Goal: Download file/media

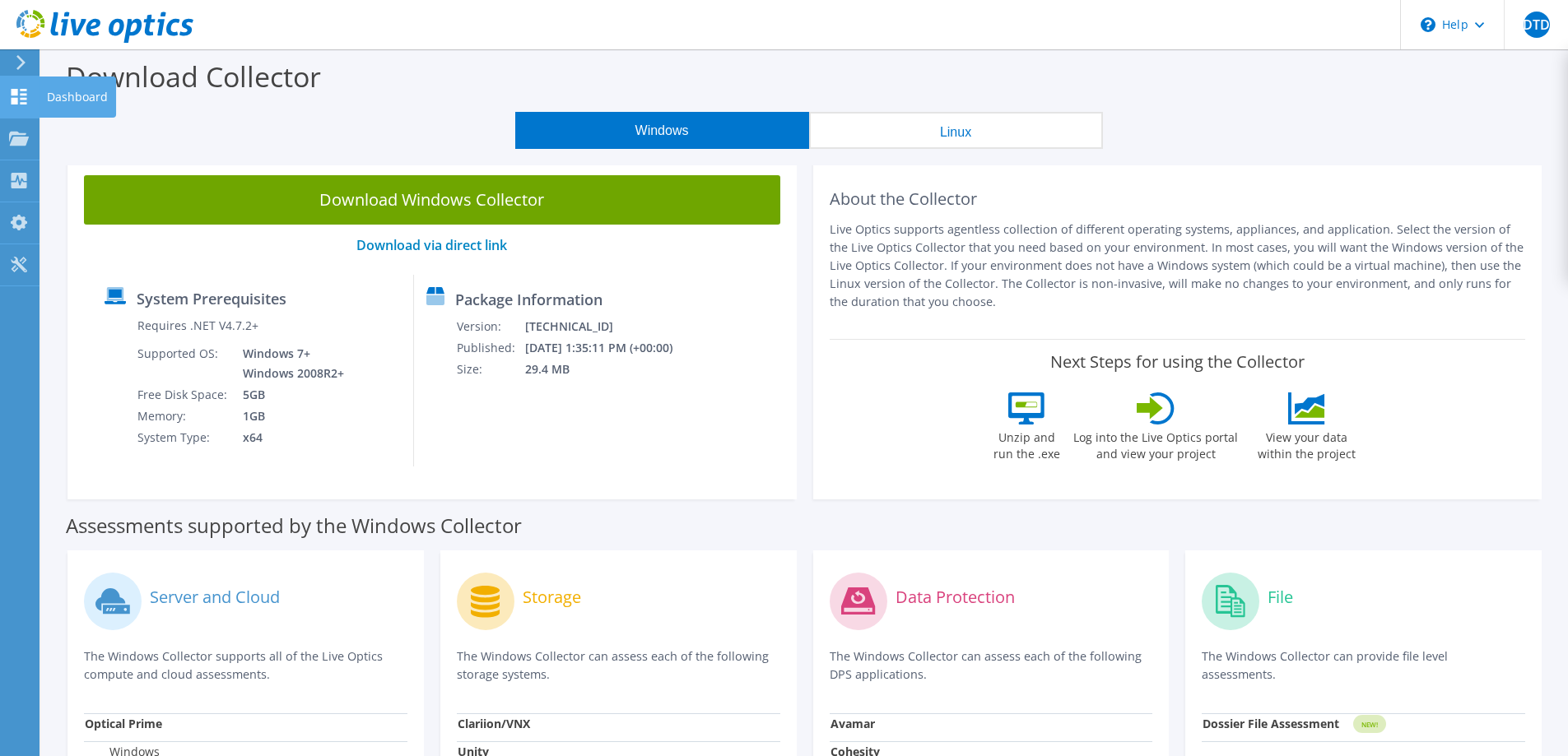
click at [13, 103] on use at bounding box center [19, 97] width 15 height 15
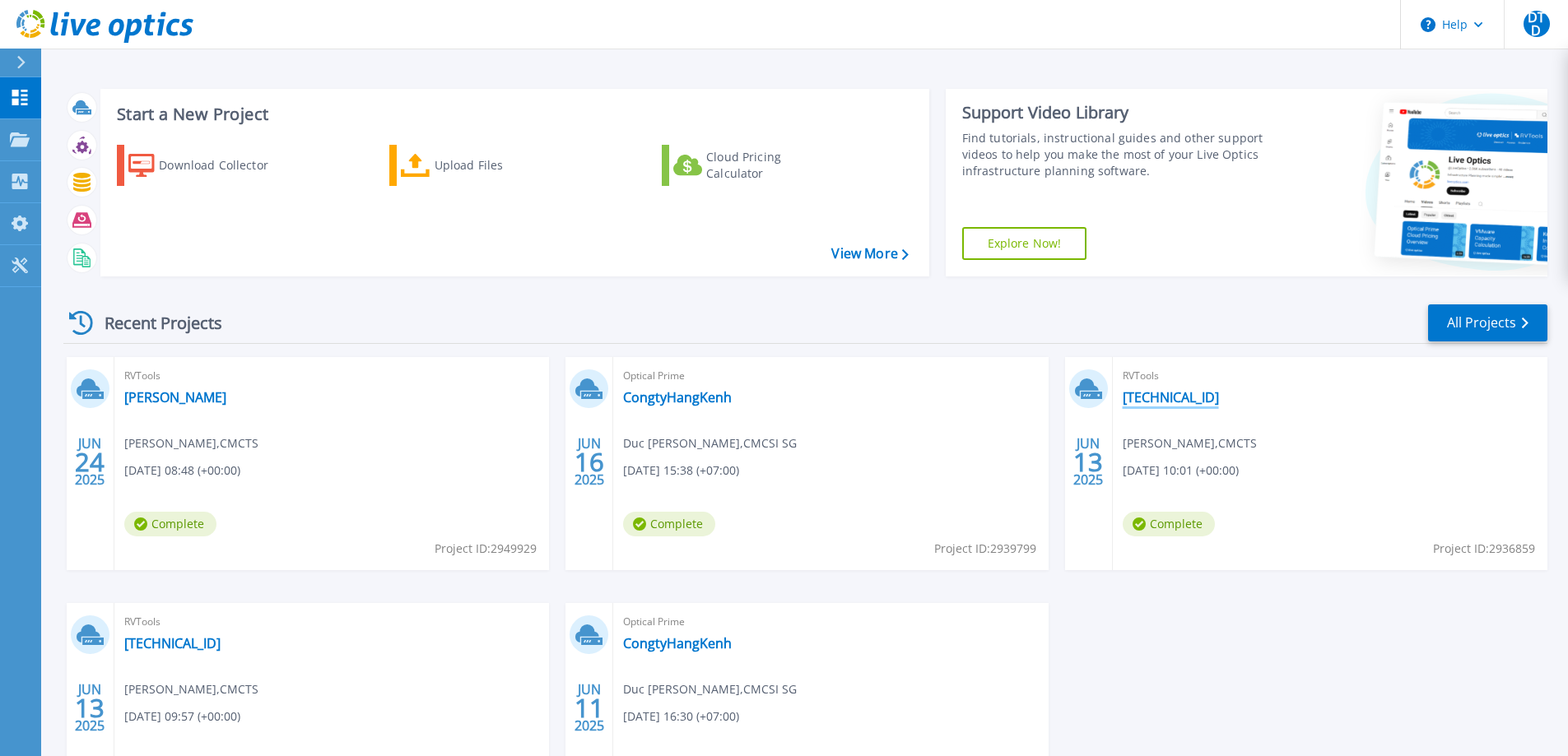
click at [1153, 397] on link "[TECHNICAL_ID]" at bounding box center [1171, 397] width 97 height 16
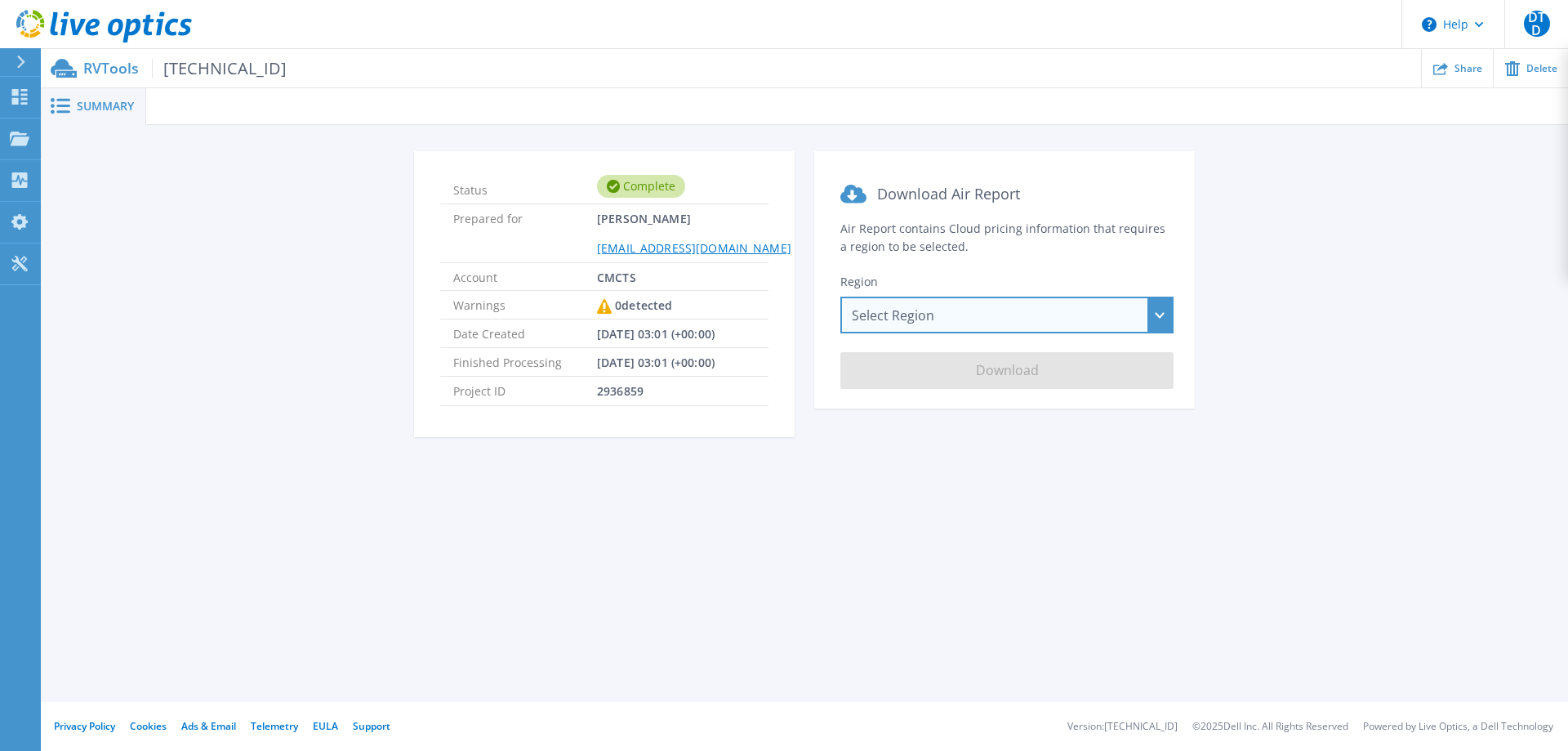
click at [1057, 316] on div "Select Region [GEOGRAPHIC_DATA] ([GEOGRAPHIC_DATA]) [GEOGRAPHIC_DATA] ([GEOGRAP…" at bounding box center [1007, 315] width 334 height 37
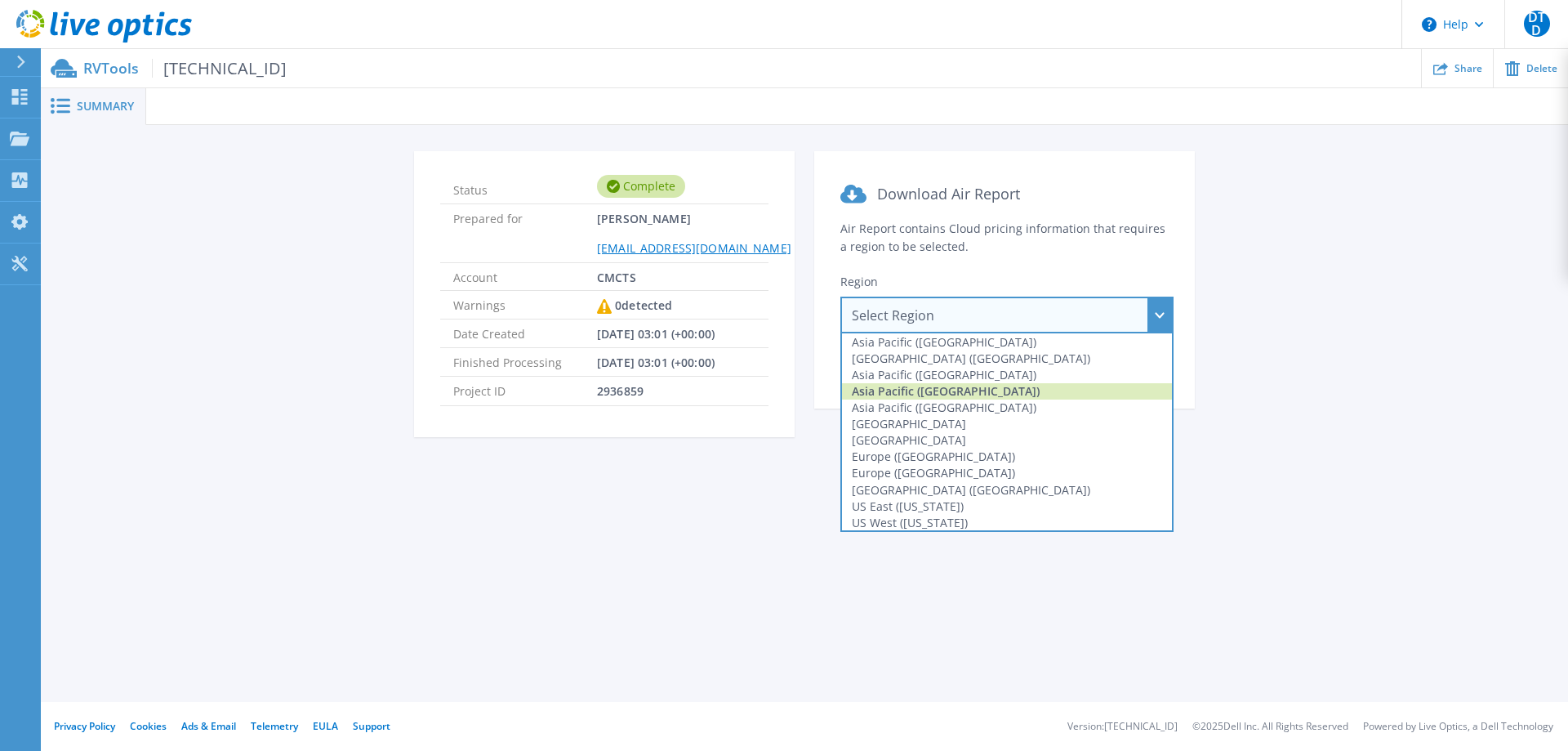
click at [1007, 386] on div "Asia Pacific ([GEOGRAPHIC_DATA])" at bounding box center [1006, 392] width 330 height 16
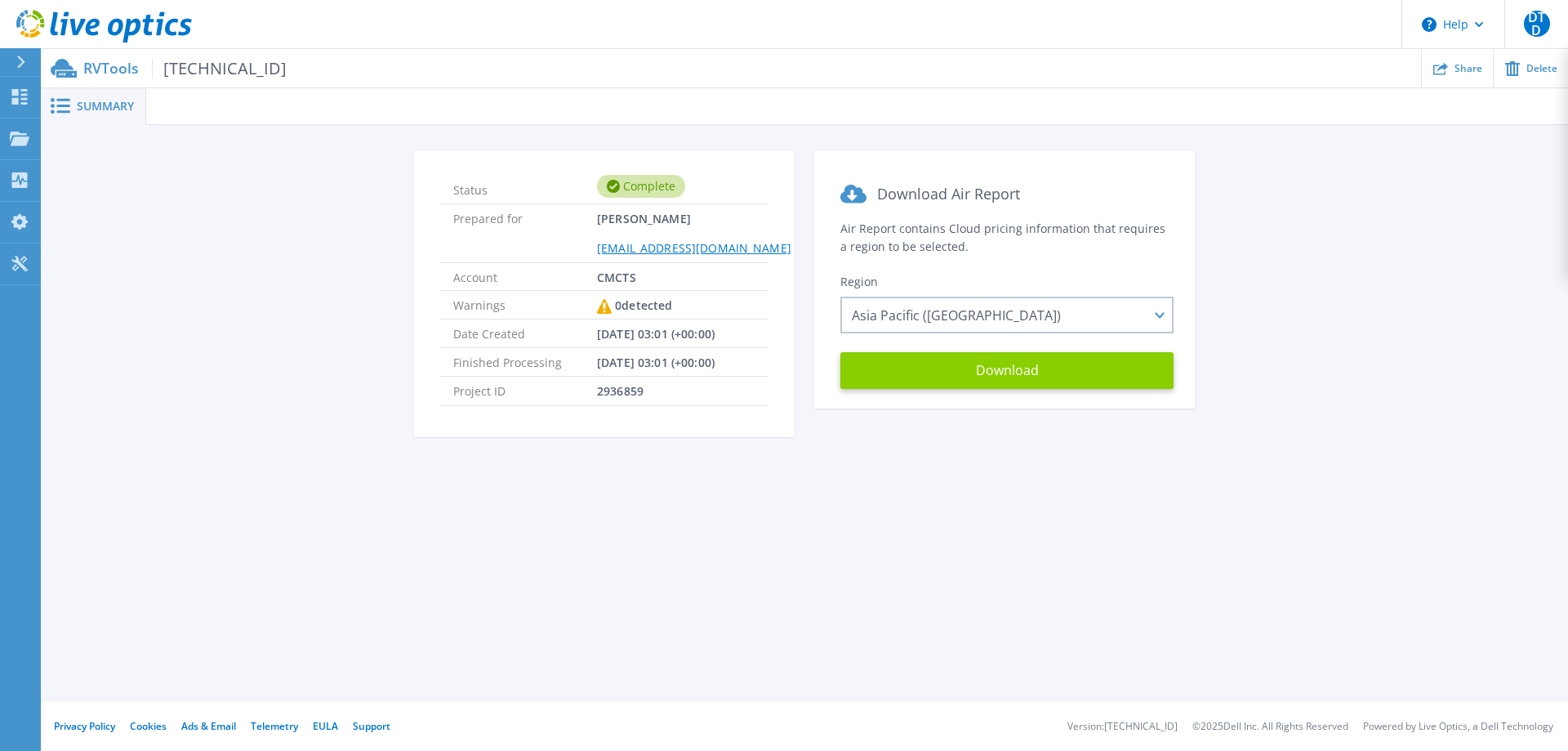
click at [1015, 367] on button "Download" at bounding box center [1007, 370] width 334 height 37
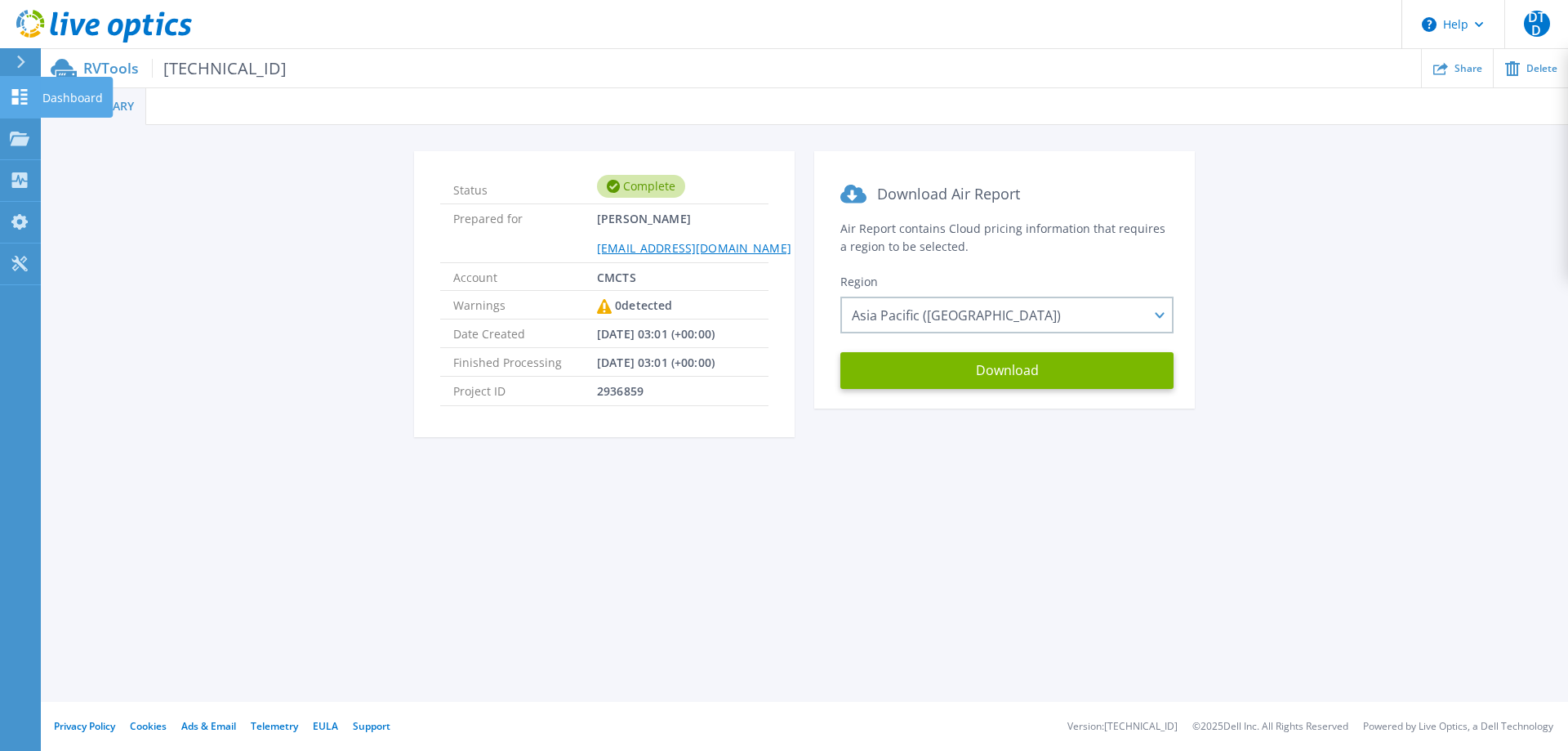
click at [20, 90] on icon at bounding box center [20, 96] width 20 height 15
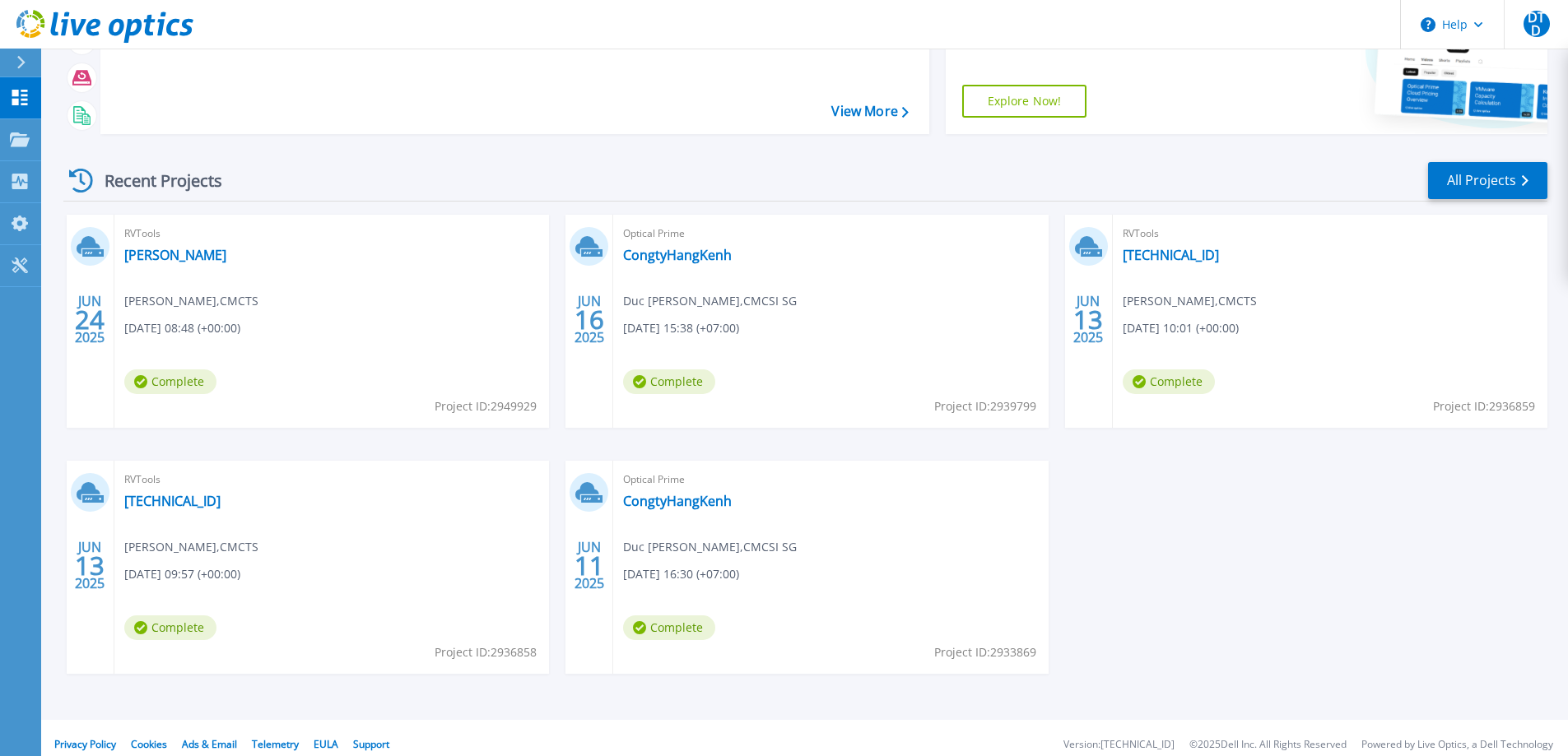
scroll to position [156, 0]
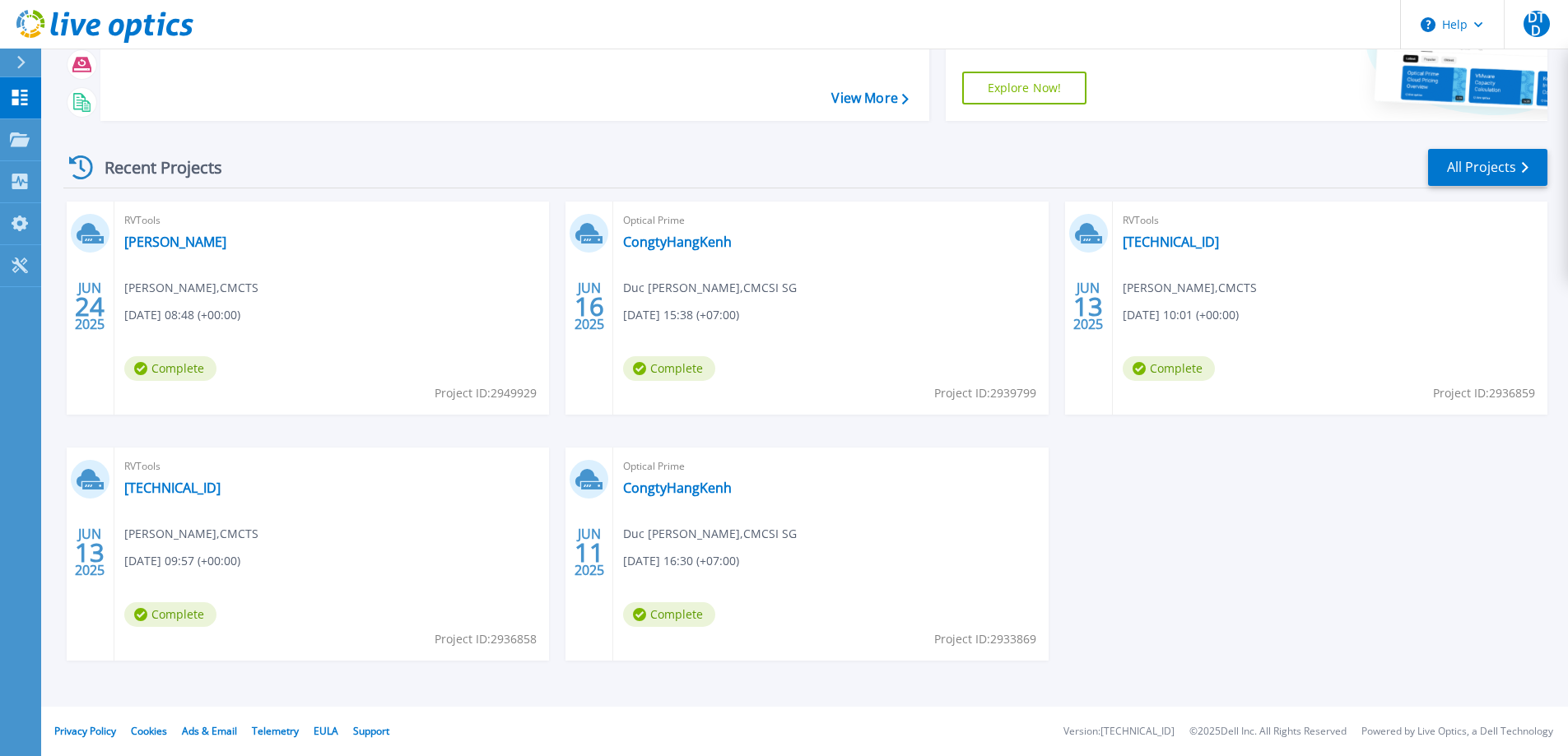
click at [183, 381] on span "Complete" at bounding box center [169, 368] width 92 height 25
click at [179, 483] on link "[TECHNICAL_ID]" at bounding box center [172, 488] width 97 height 16
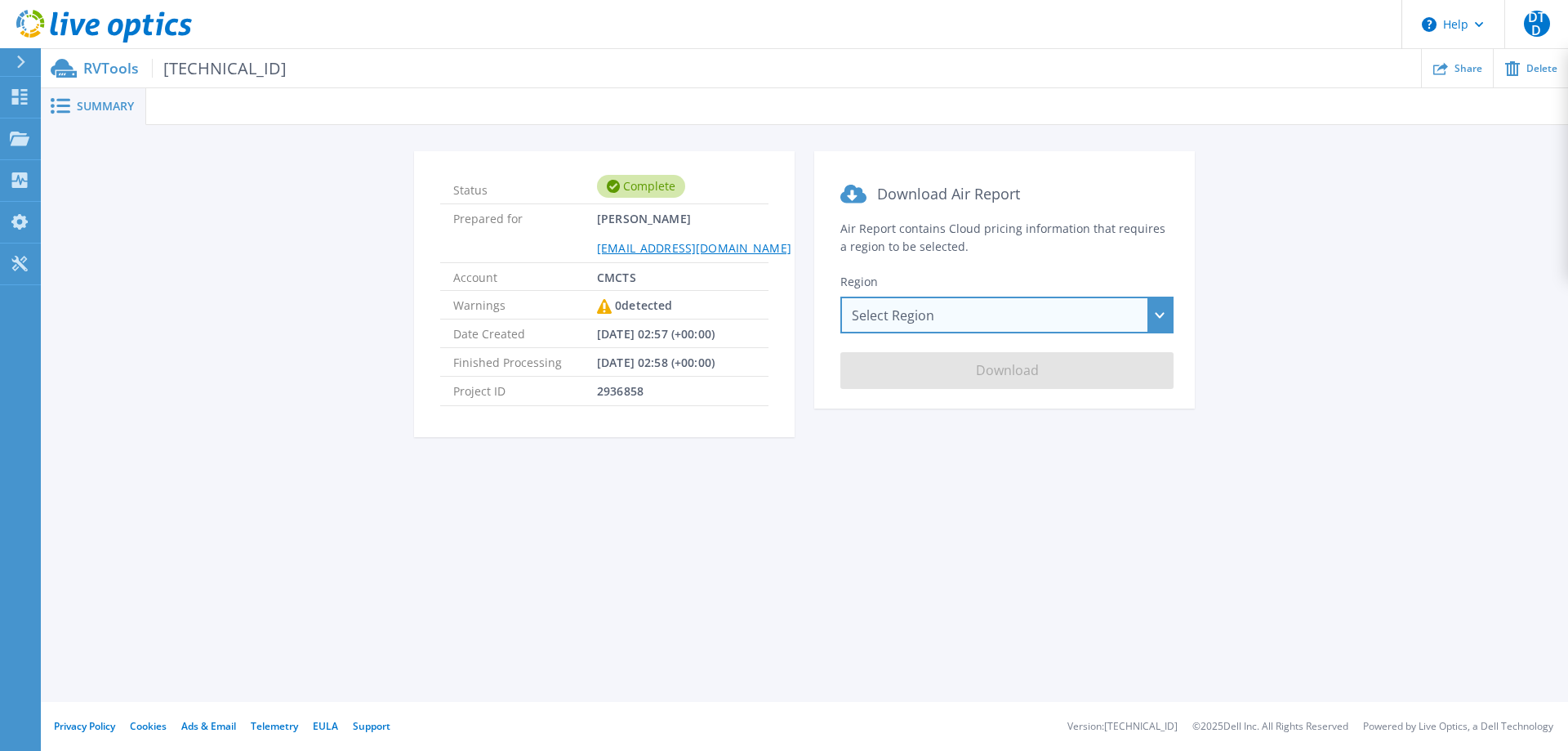
click at [1062, 315] on div "Select Region [GEOGRAPHIC_DATA] ([GEOGRAPHIC_DATA]) [GEOGRAPHIC_DATA] ([GEOGRAP…" at bounding box center [1007, 315] width 334 height 37
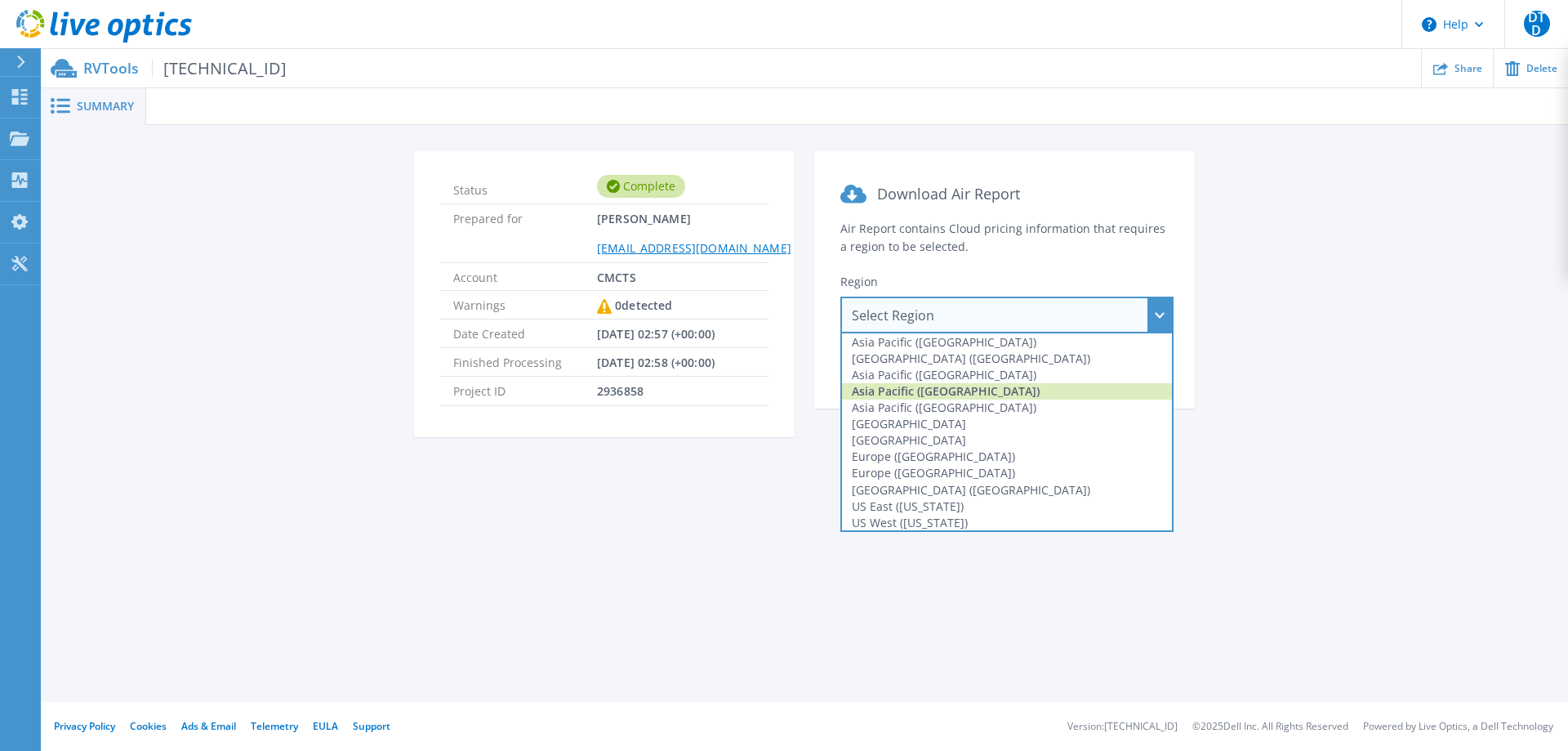
click at [988, 393] on div "Asia Pacific ([GEOGRAPHIC_DATA])" at bounding box center [1006, 392] width 330 height 16
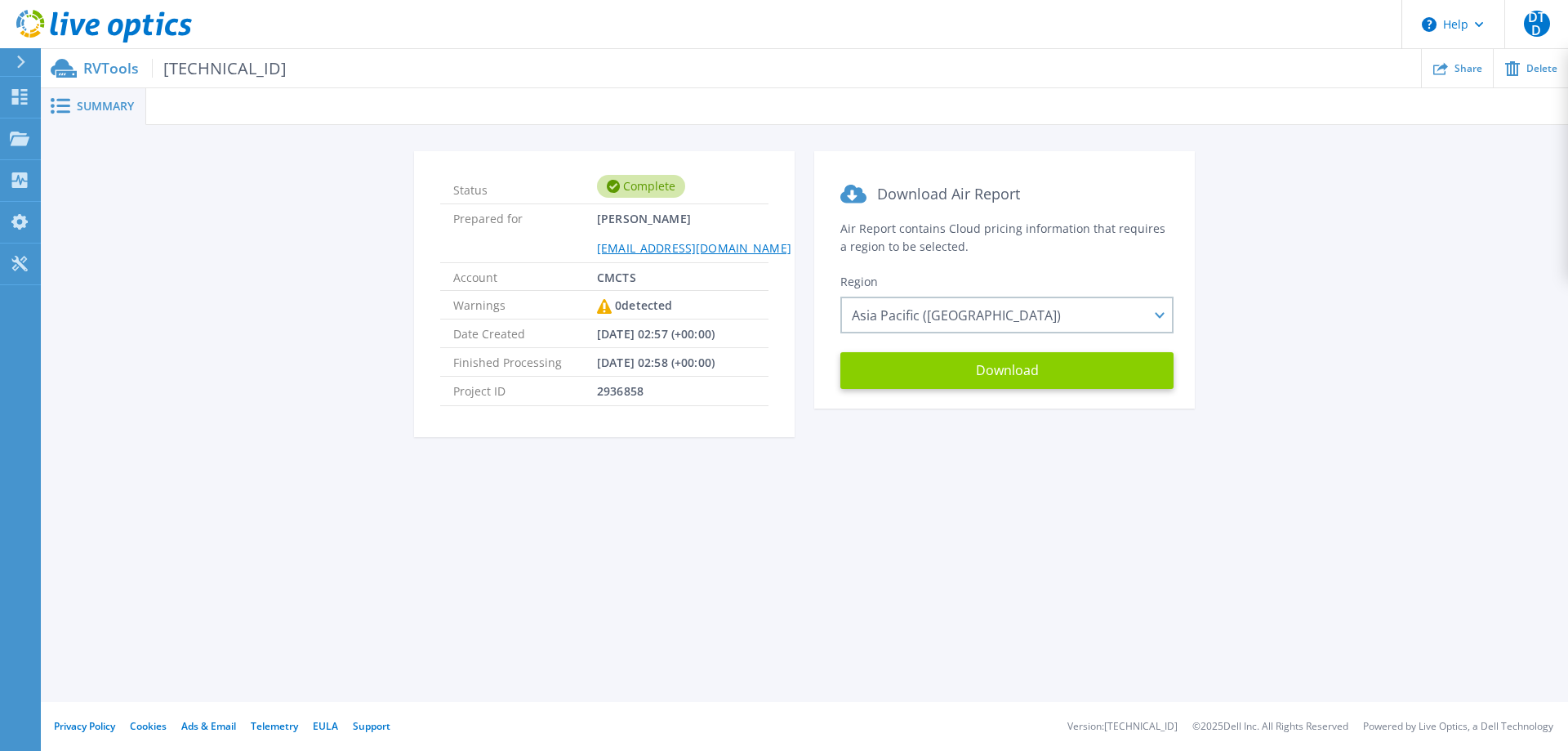
click at [1029, 376] on button "Download" at bounding box center [1007, 370] width 334 height 37
